Goal: Find specific page/section: Find specific page/section

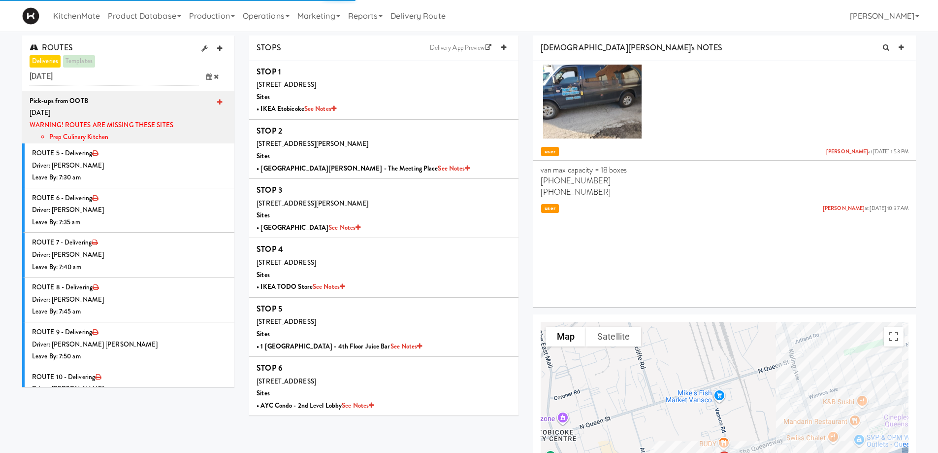
click at [5, 41] on div "ROUTES deliveries templates [DATE] previous 2025-Sep next Su Mo Tu We Th Fr Sa …" at bounding box center [469, 333] width 938 height 596
click at [12, 63] on div "ROUTES deliveries templates [DATE] previous 2025-Sep next Su Mo Tu We Th Fr Sa …" at bounding box center [469, 333] width 938 height 596
click at [299, 12] on link "Marketing" at bounding box center [318, 16] width 51 height 32
click at [293, 15] on link "Operations" at bounding box center [266, 16] width 55 height 32
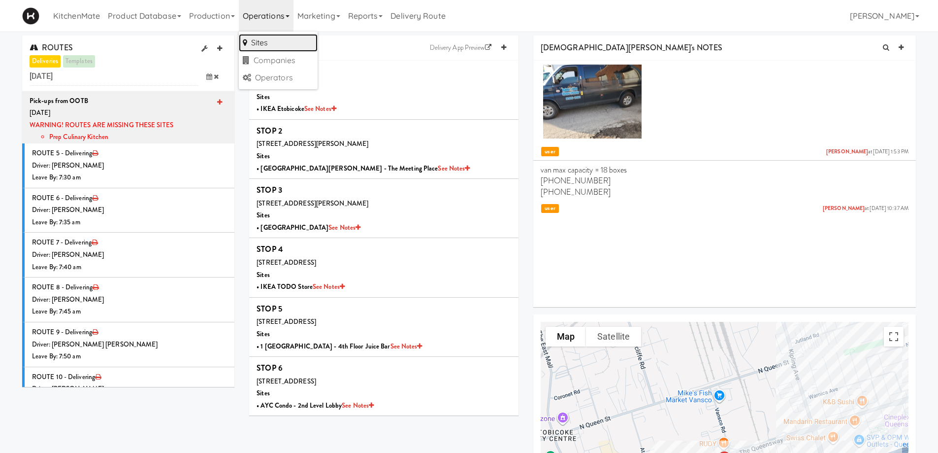
click at [280, 43] on link "Sites" at bounding box center [278, 43] width 79 height 18
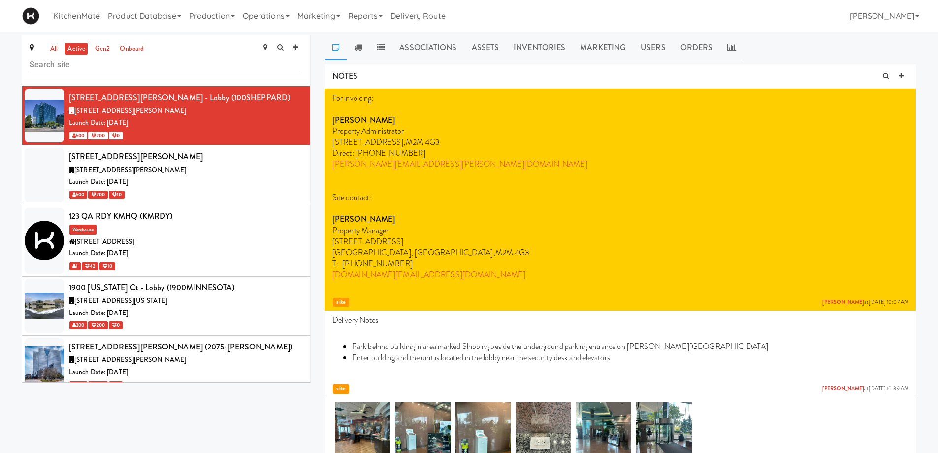
click at [73, 63] on input "text" at bounding box center [166, 64] width 273 height 18
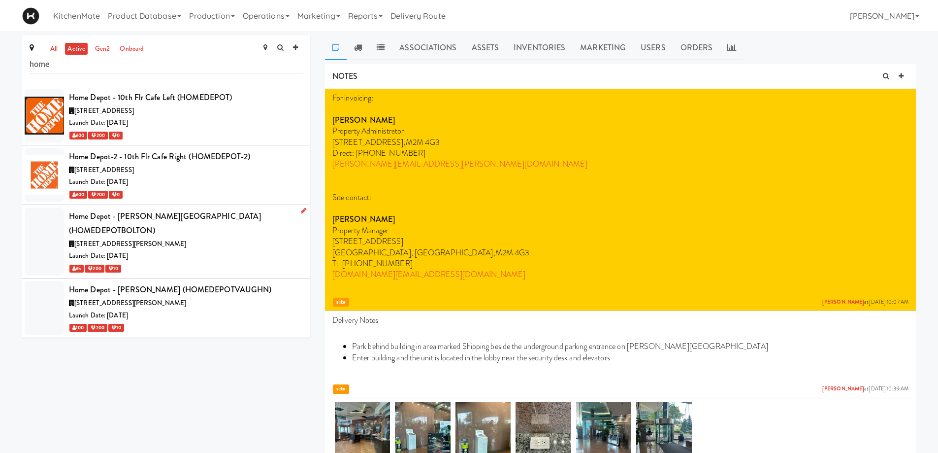
type input "home"
drag, startPoint x: 192, startPoint y: 244, endPoint x: 197, endPoint y: 291, distance: 47.5
click at [197, 297] on div "[STREET_ADDRESS][PERSON_NAME]" at bounding box center [186, 303] width 234 height 12
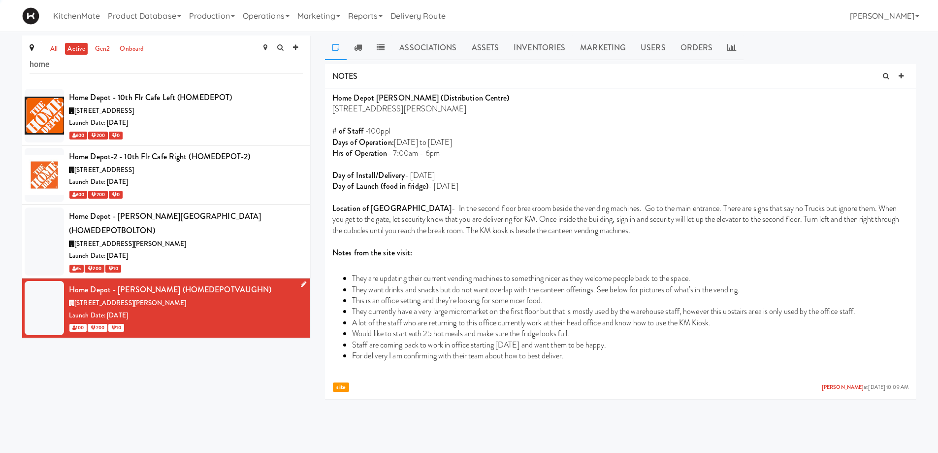
click at [205, 309] on div "Launch Date: [DATE]" at bounding box center [186, 315] width 234 height 12
drag, startPoint x: 395, startPoint y: 155, endPoint x: 444, endPoint y: 148, distance: 49.7
click at [444, 148] on p "Hrs of Operation - 7:00am - 6pm" at bounding box center [620, 153] width 576 height 11
click at [537, 137] on p "Days of Operation: [DATE] to [DATE]" at bounding box center [620, 142] width 576 height 11
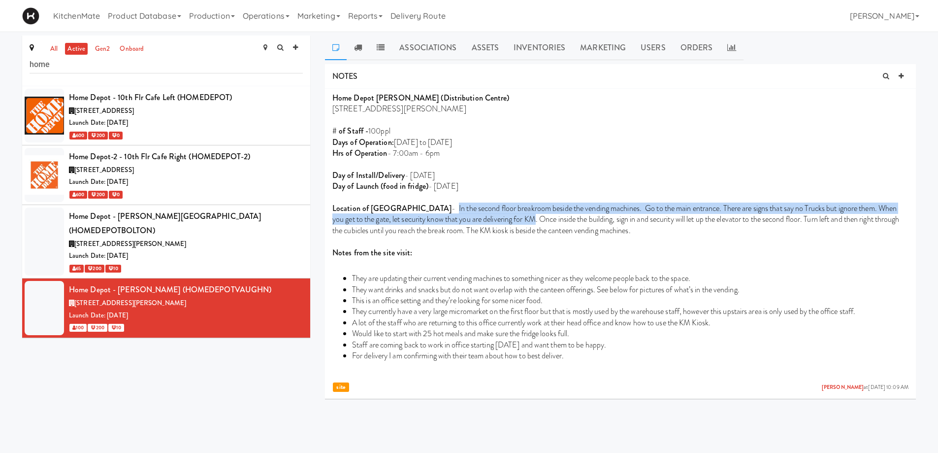
drag, startPoint x: 394, startPoint y: 213, endPoint x: 527, endPoint y: 221, distance: 133.7
click at [485, 220] on span "- In the second floor breakroom beside the vending machines. Go to the main ent…" at bounding box center [615, 218] width 567 height 33
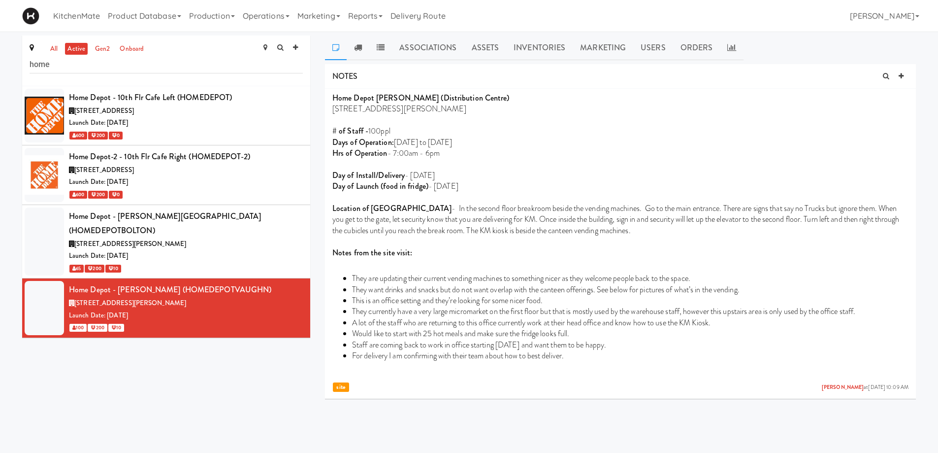
click at [579, 176] on p "Day of Install/Delivery - [DATE]" at bounding box center [620, 175] width 576 height 11
click at [358, 43] on icon at bounding box center [358, 47] width 8 height 8
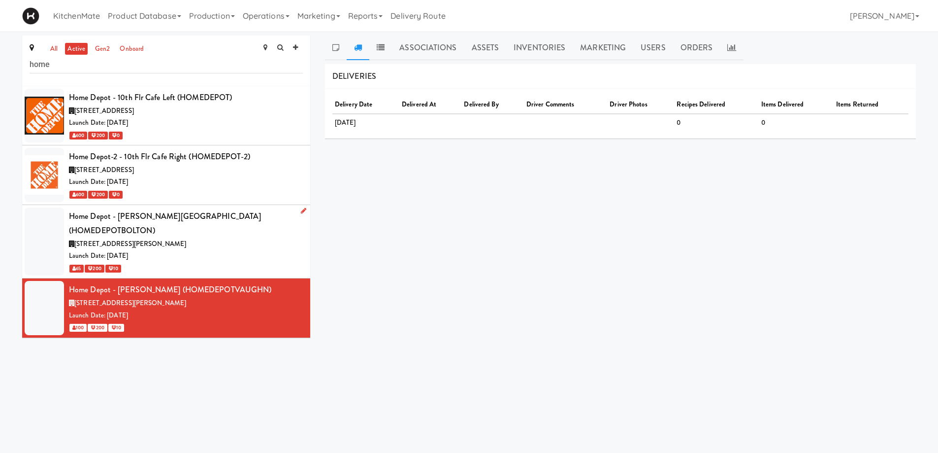
click at [222, 250] on div "Launch Date: [DATE]" at bounding box center [186, 256] width 234 height 12
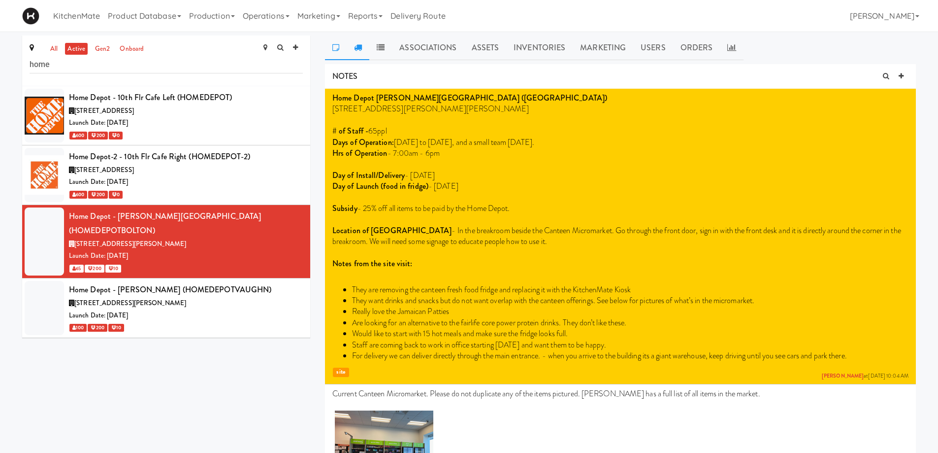
click at [360, 45] on icon at bounding box center [358, 47] width 8 height 8
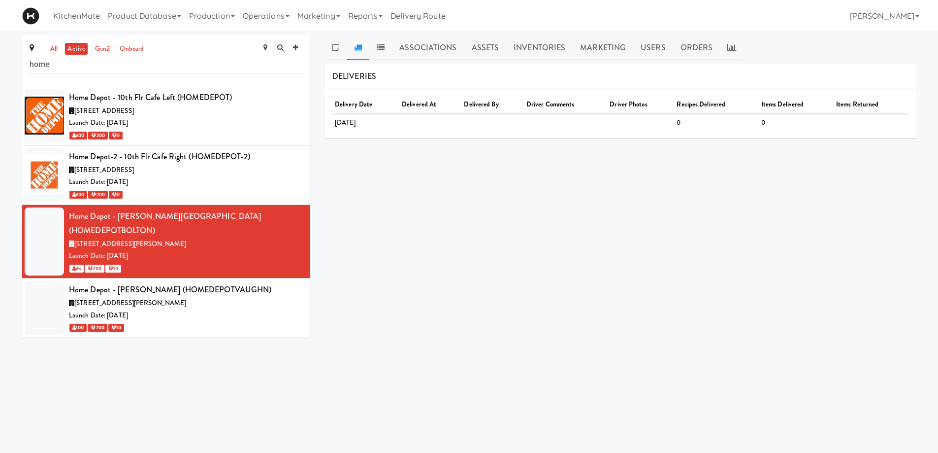
click at [453, 356] on body "Okay Okay Select date: previous 2025-Sep next Su Mo Tu We Th Fr Sa 31 1 2 3 4 5…" at bounding box center [469, 258] width 938 height 453
click at [216, 309] on div "Launch Date: [DATE]" at bounding box center [186, 315] width 234 height 12
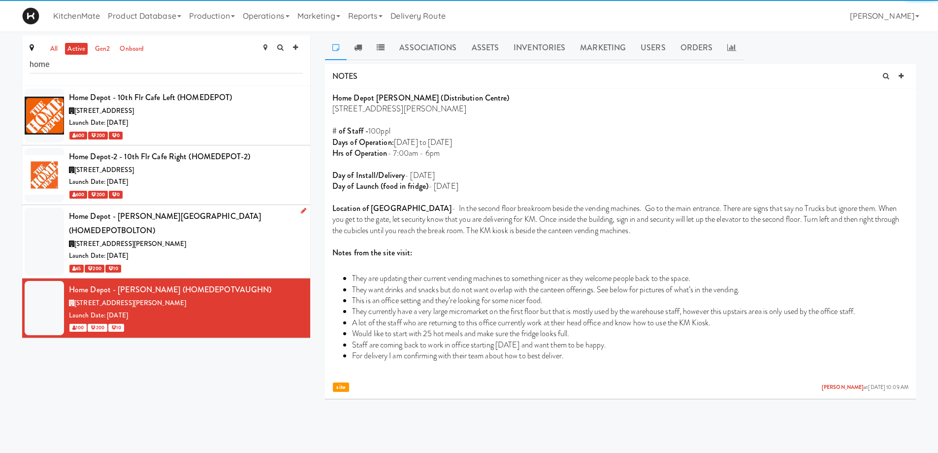
click at [223, 250] on div "Launch Date: [DATE]" at bounding box center [186, 256] width 234 height 12
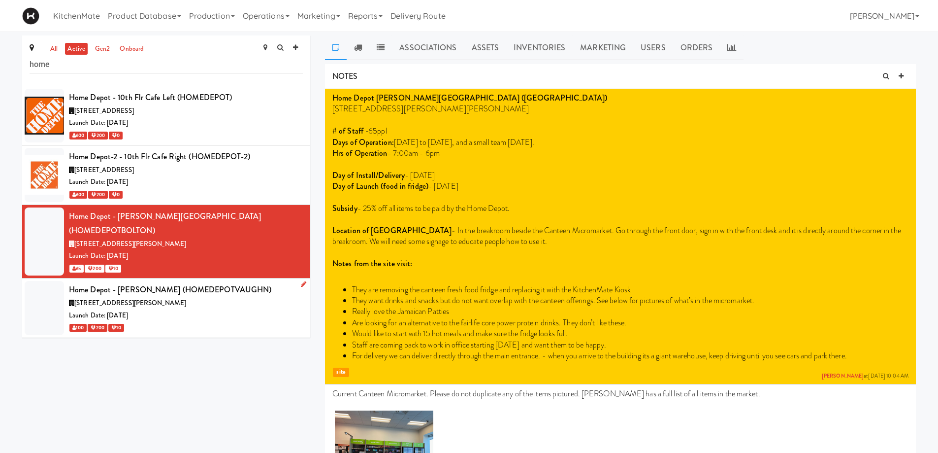
click at [243, 297] on div "[STREET_ADDRESS][PERSON_NAME]" at bounding box center [186, 303] width 234 height 12
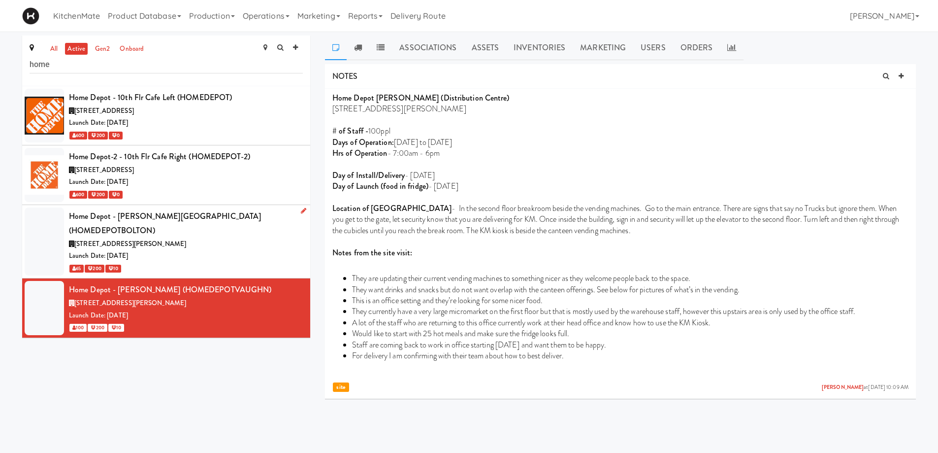
click at [193, 250] on div "Launch Date: [DATE]" at bounding box center [186, 256] width 234 height 12
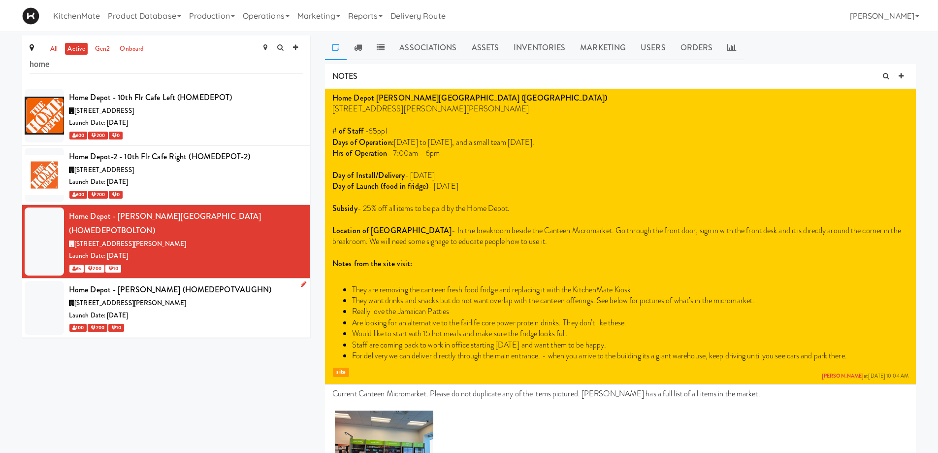
click at [190, 297] on div "[STREET_ADDRESS][PERSON_NAME]" at bounding box center [186, 303] width 234 height 12
